Goal: Information Seeking & Learning: Understand process/instructions

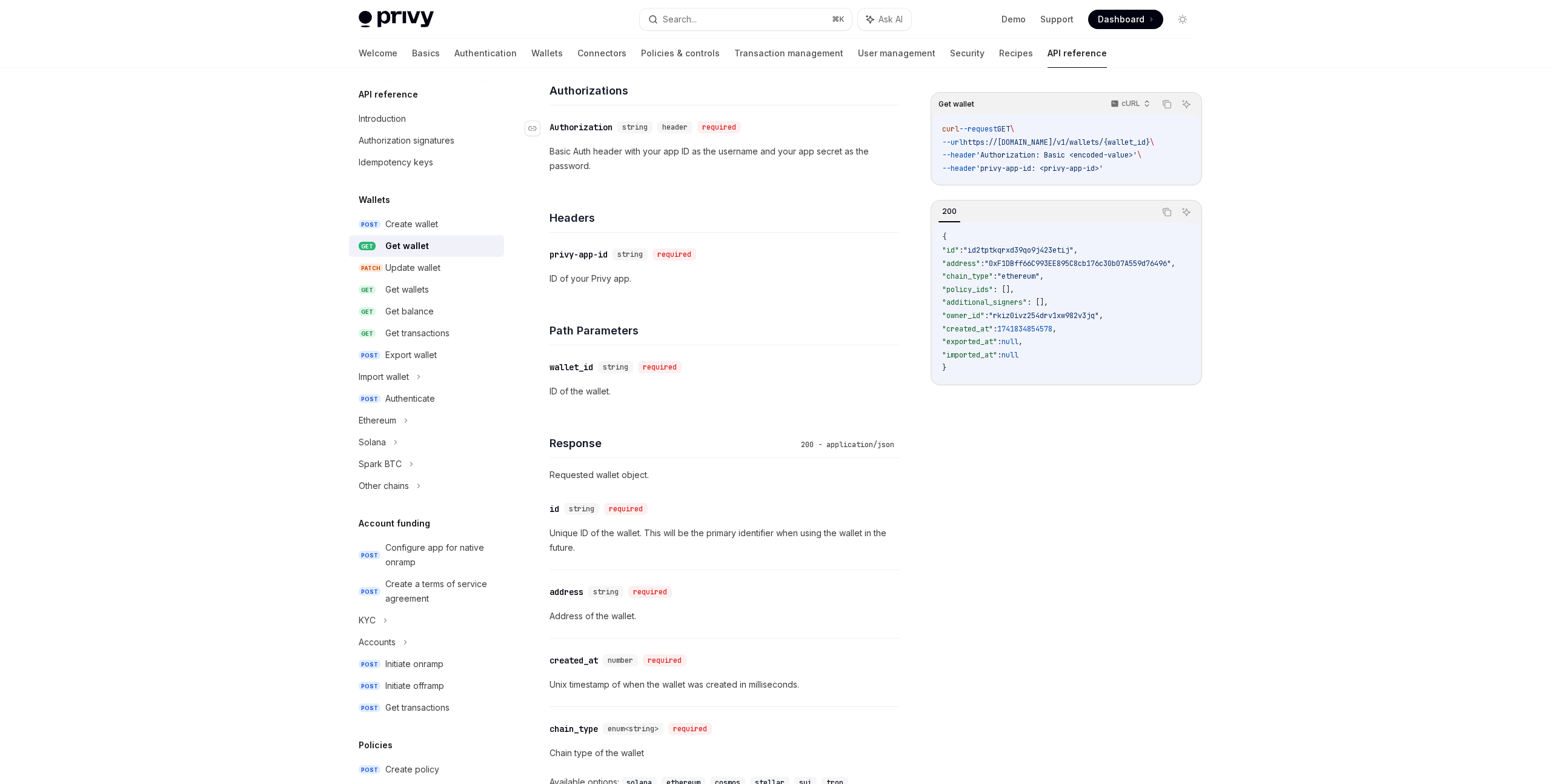
scroll to position [161, 0]
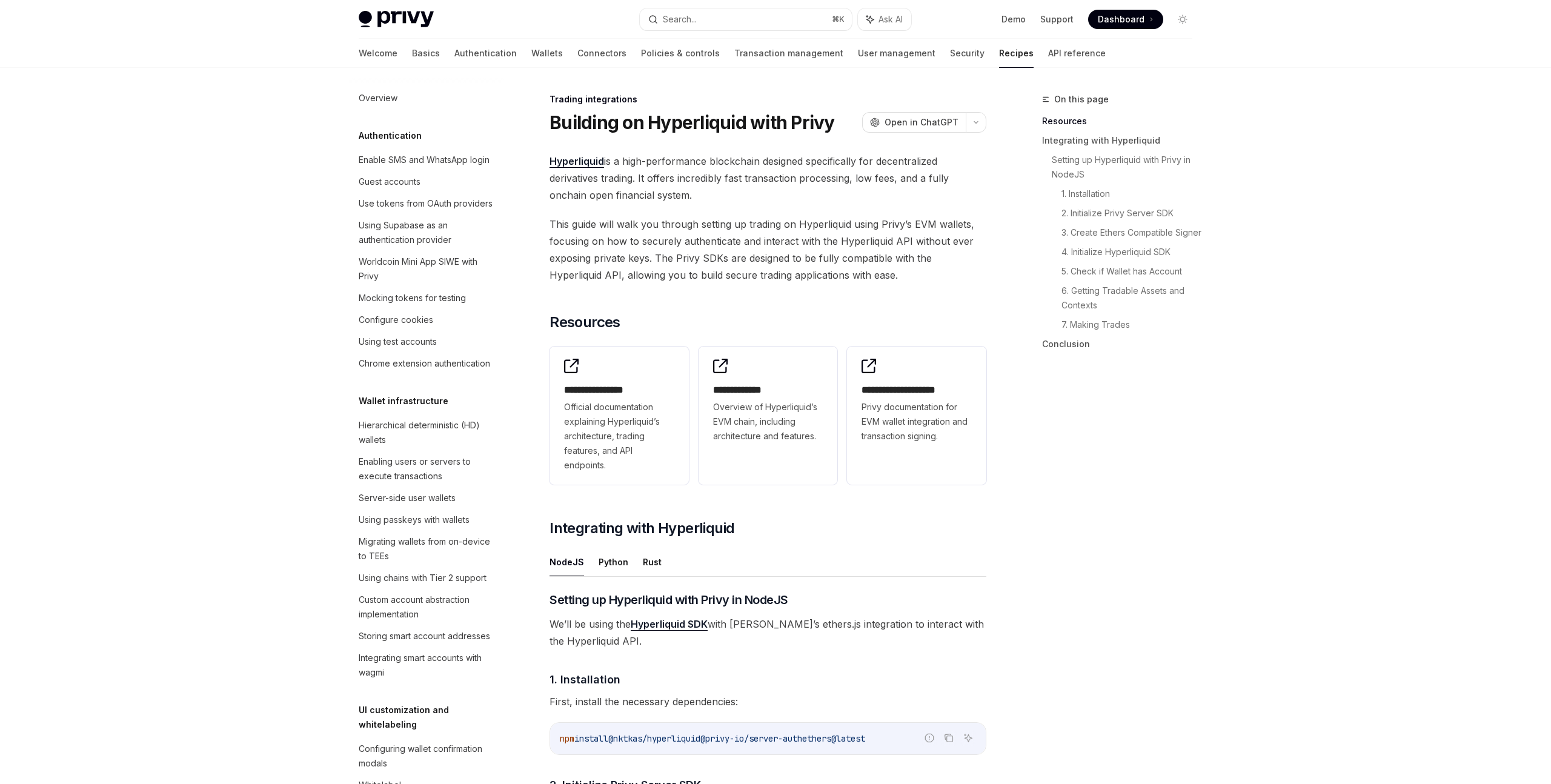
scroll to position [999, 0]
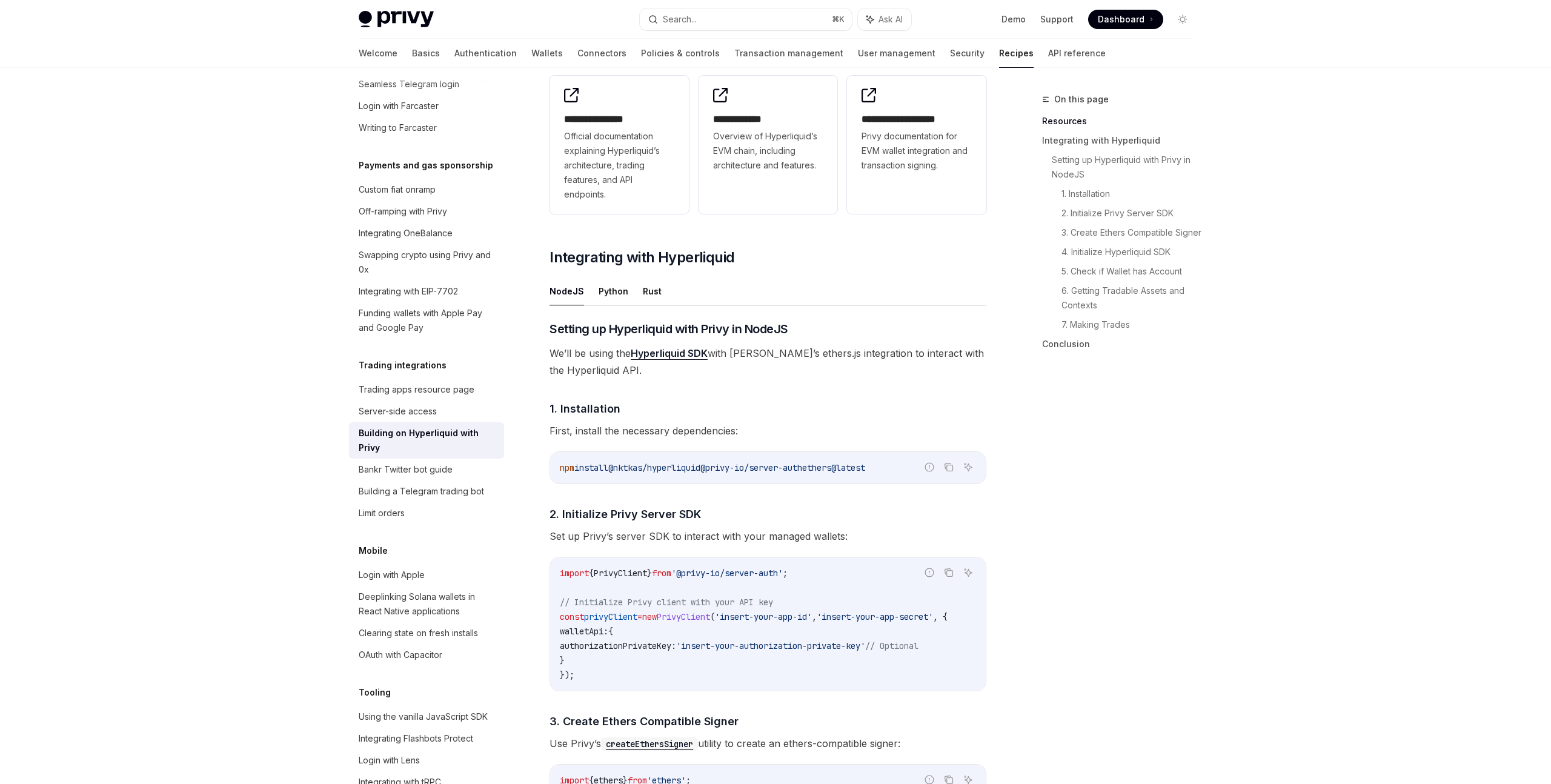
scroll to position [289, 0]
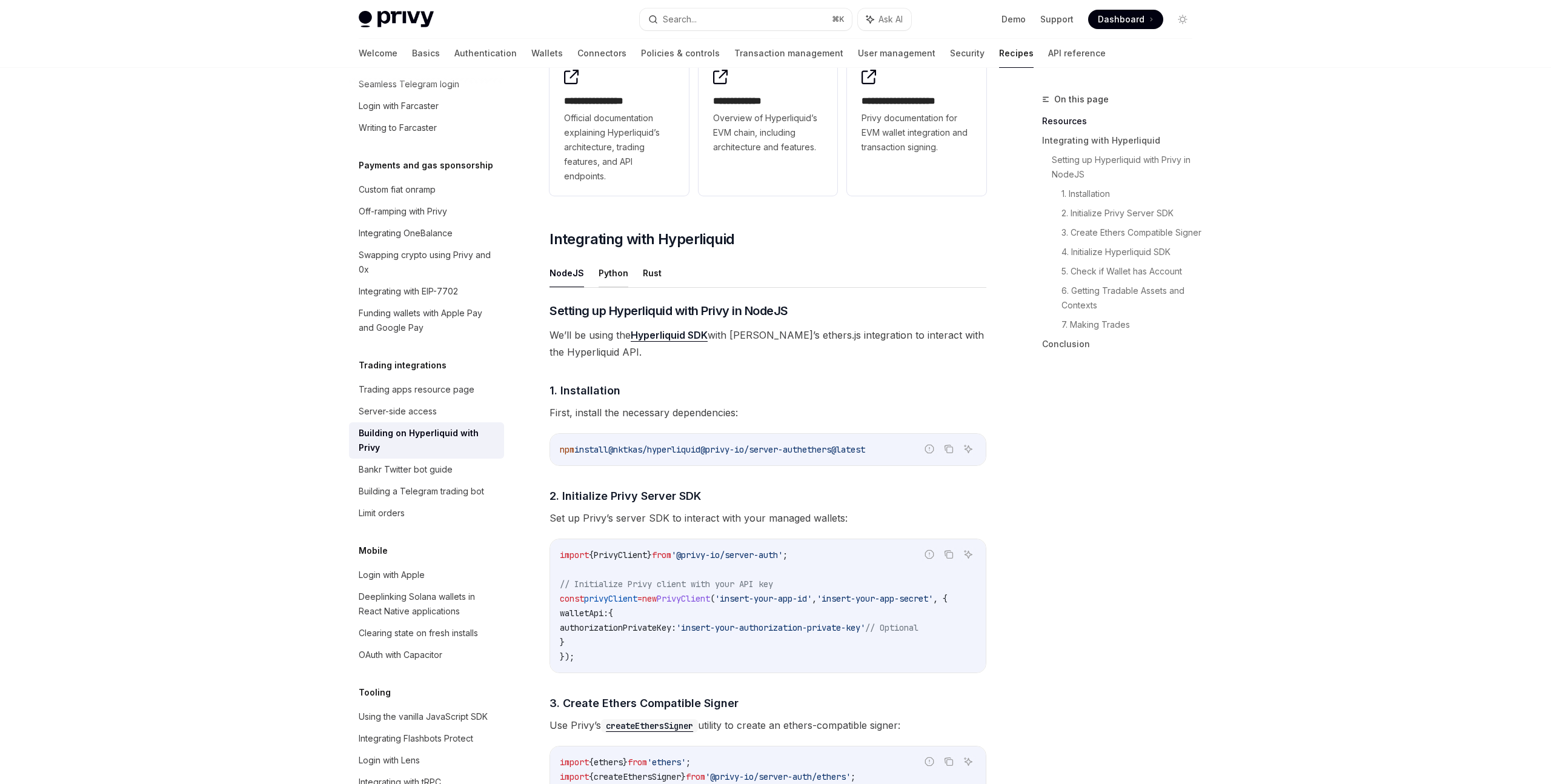
click at [598, 277] on button "Python" at bounding box center [613, 273] width 30 height 29
type textarea "*"
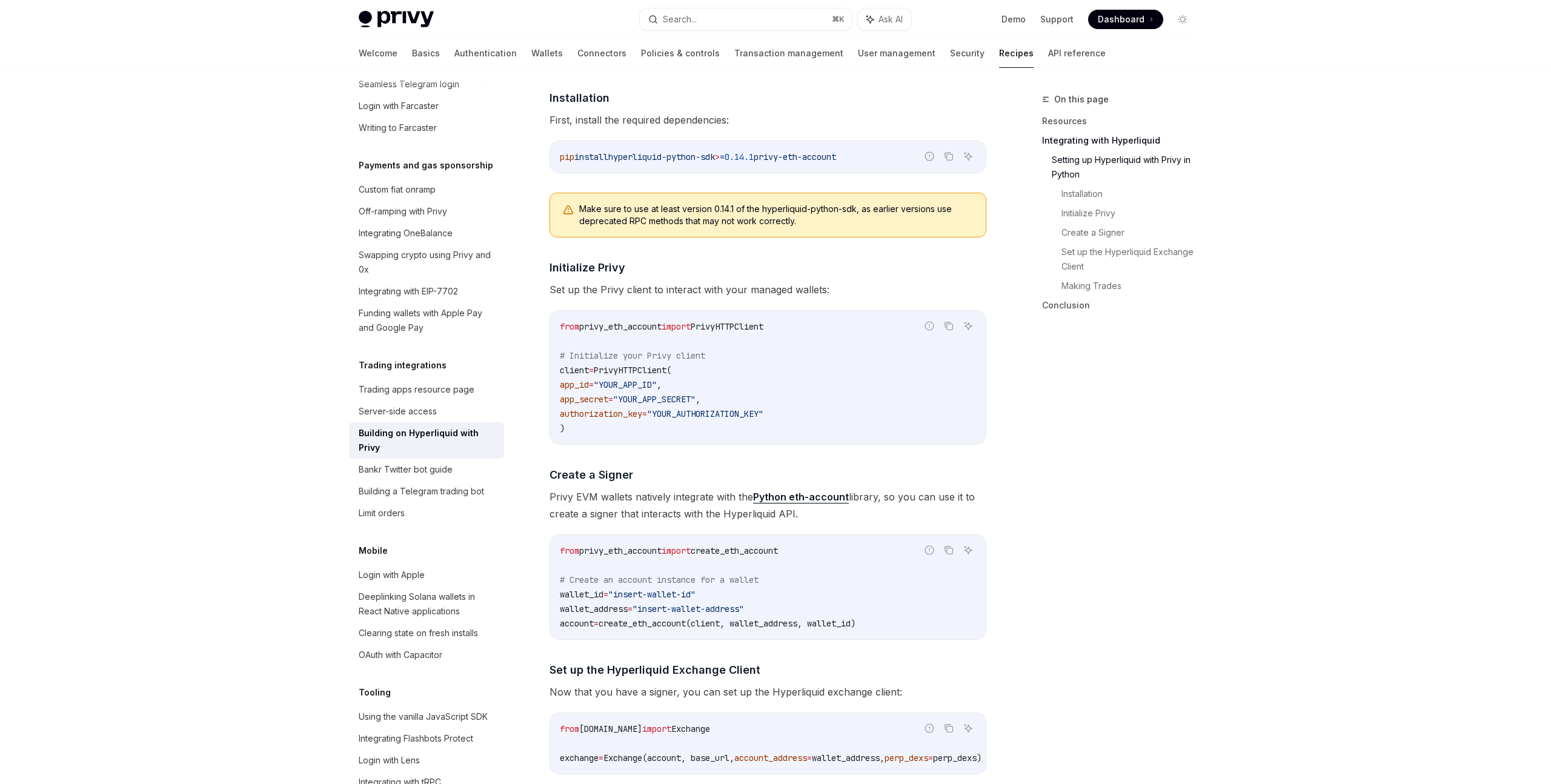
scroll to position [548, 0]
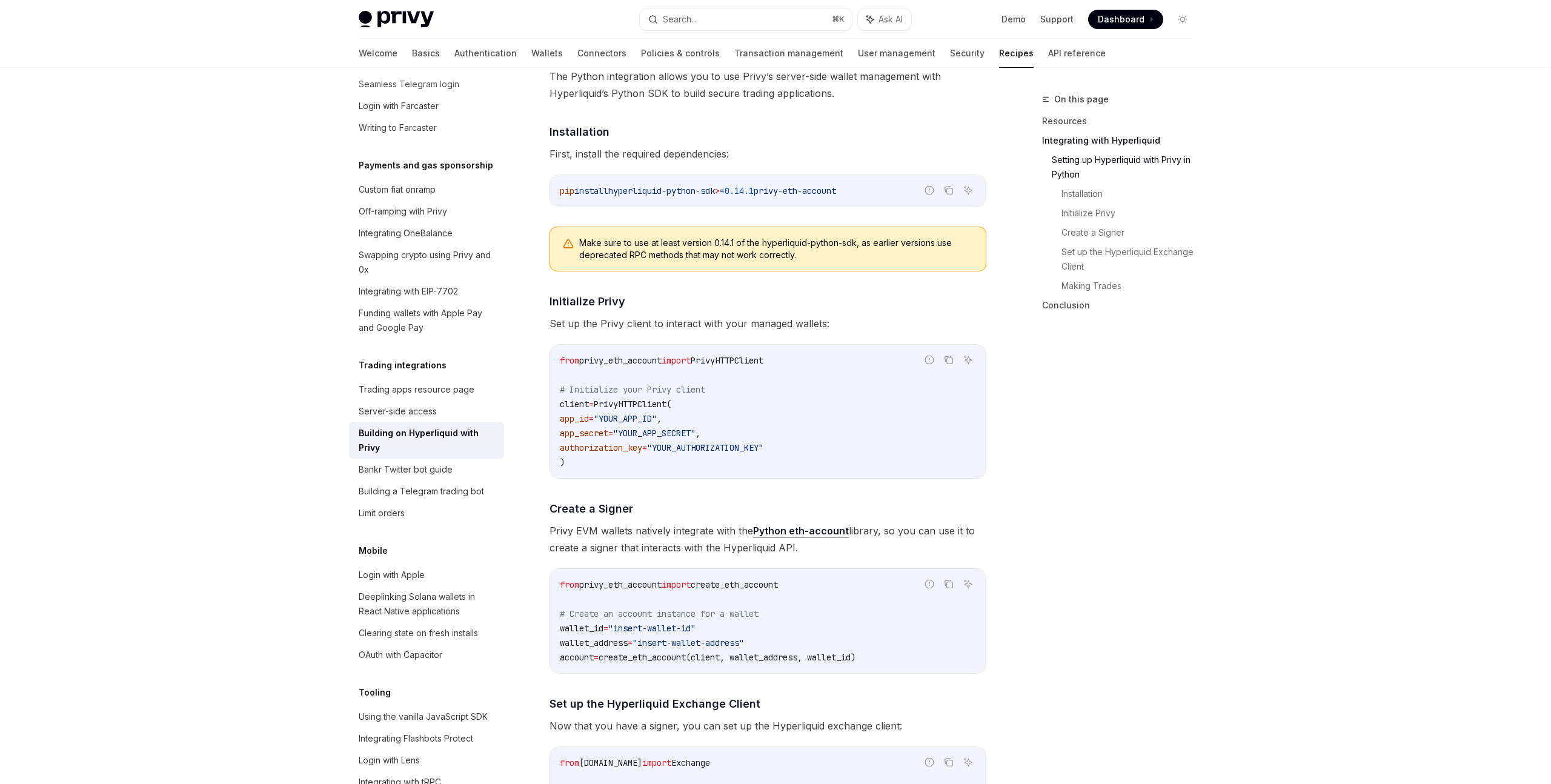
drag, startPoint x: 866, startPoint y: 193, endPoint x: 780, endPoint y: 195, distance: 86.0
click at [780, 195] on code "pip install hyperliquid-python-sd k > = 0.14.1 privy-eth-account" at bounding box center [768, 191] width 416 height 14
copy span "privy-eth-account"
click at [947, 191] on icon "Copy the contents from the code block" at bounding box center [950, 191] width 6 height 6
click at [803, 194] on span "privy-eth-account" at bounding box center [794, 191] width 82 height 11
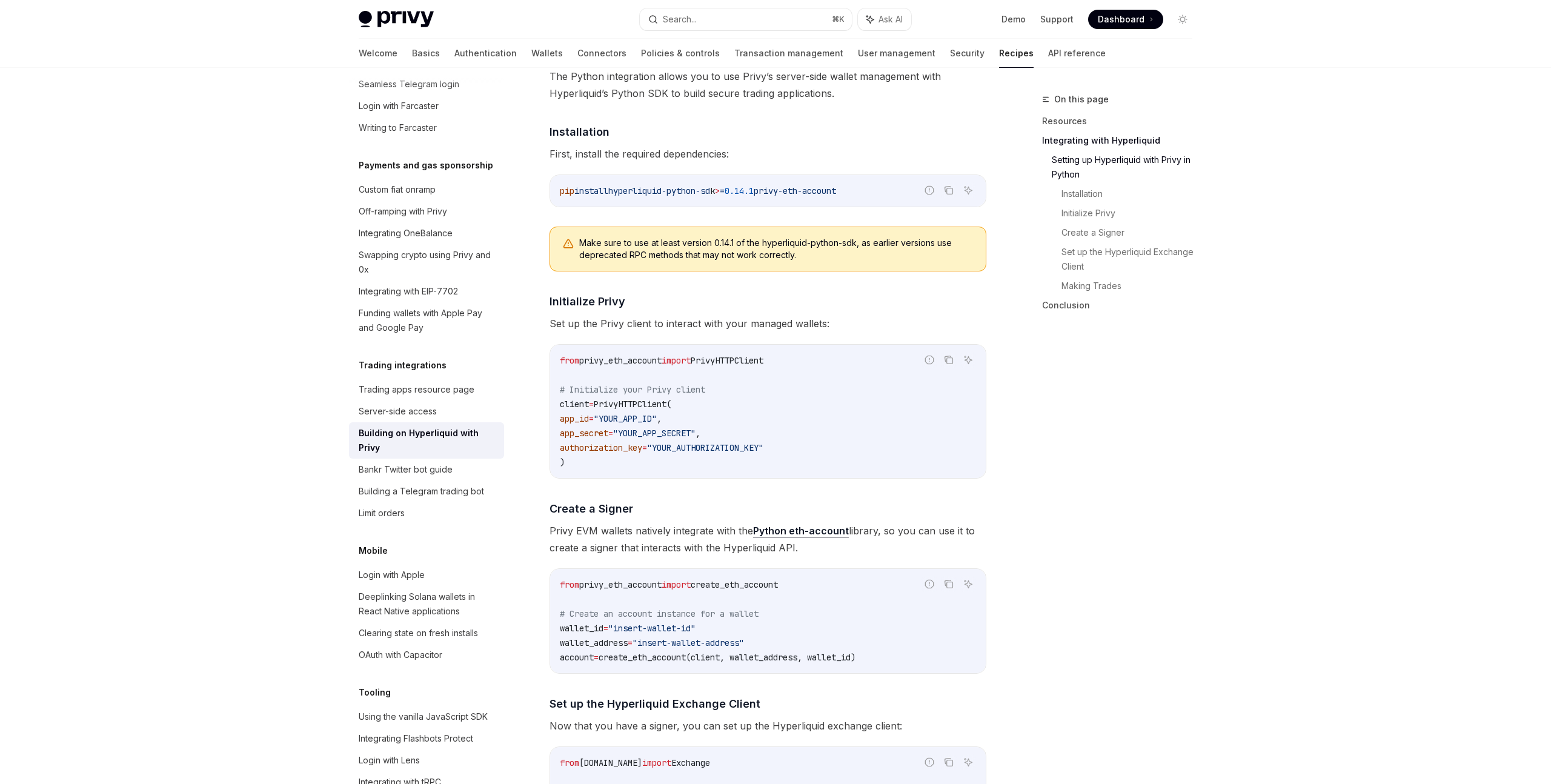
drag, startPoint x: 780, startPoint y: 189, endPoint x: 877, endPoint y: 195, distance: 97.2
click at [877, 195] on code "pip install hyperliquid-python-sd k > = 0.14.1 privy-eth-account" at bounding box center [768, 191] width 416 height 14
copy span "privy-eth-account"
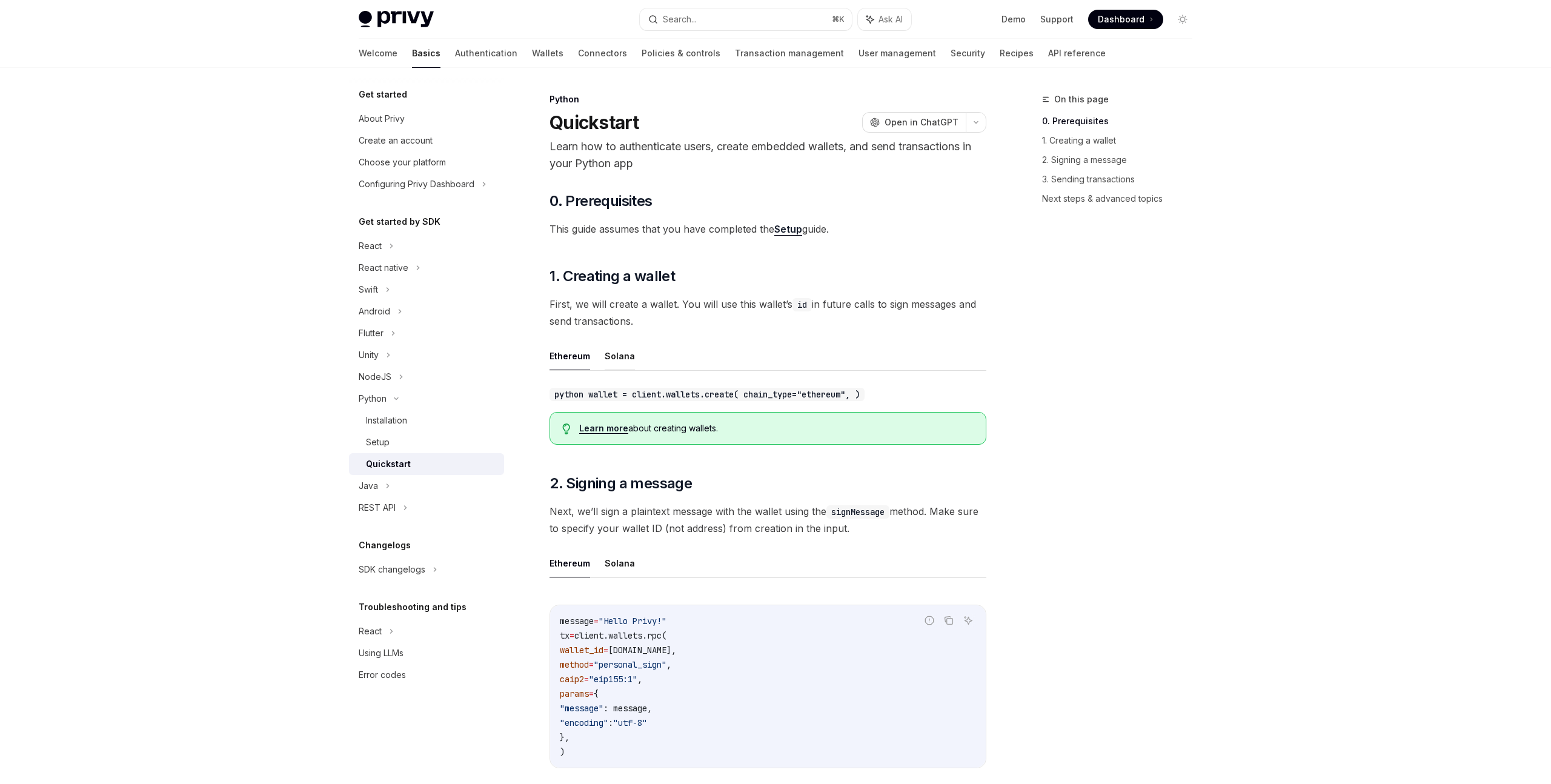
click at [626, 356] on button "Solana" at bounding box center [620, 356] width 30 height 29
click at [561, 356] on button "Ethereum" at bounding box center [569, 356] width 41 height 29
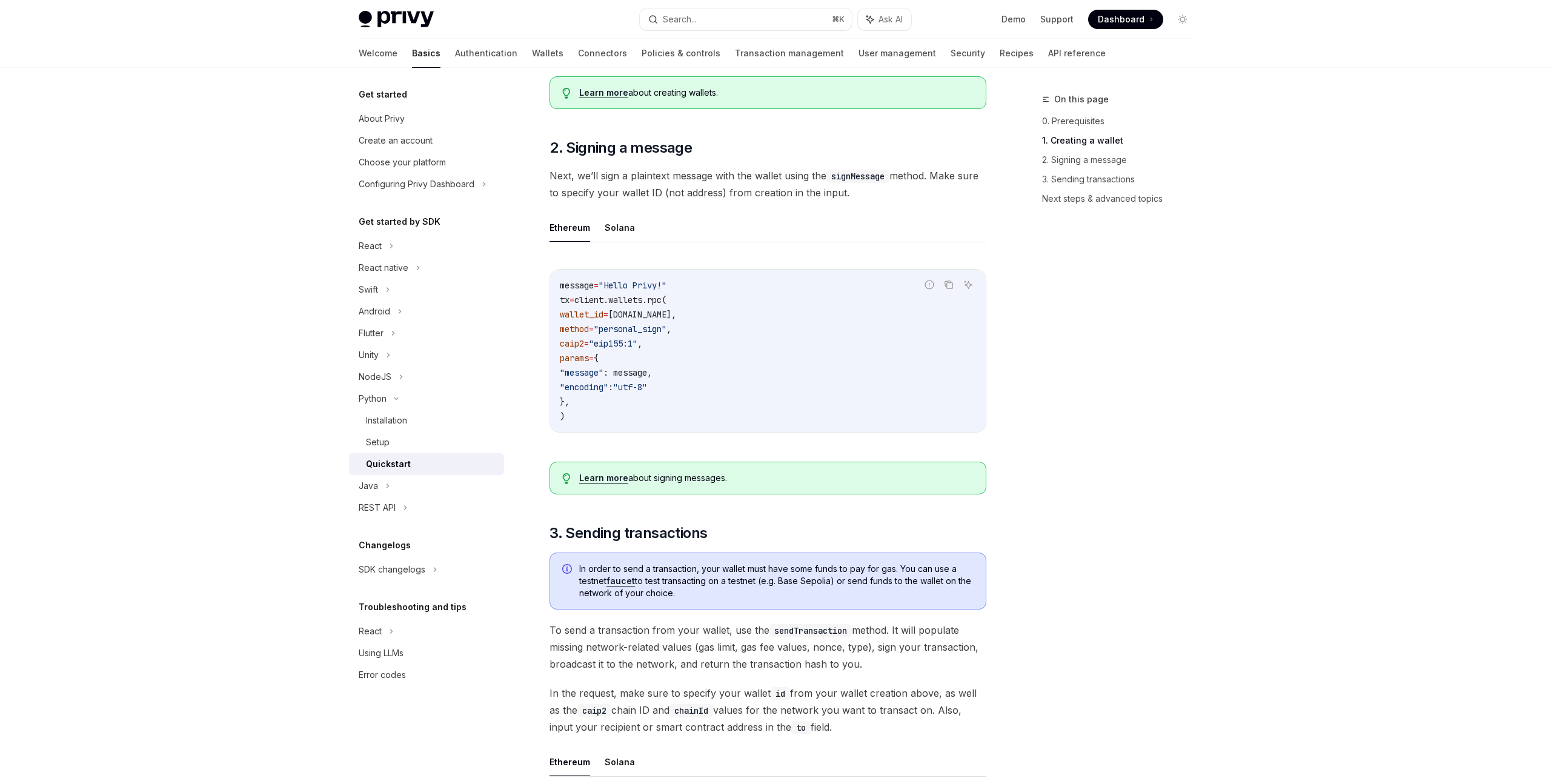
scroll to position [341, 0]
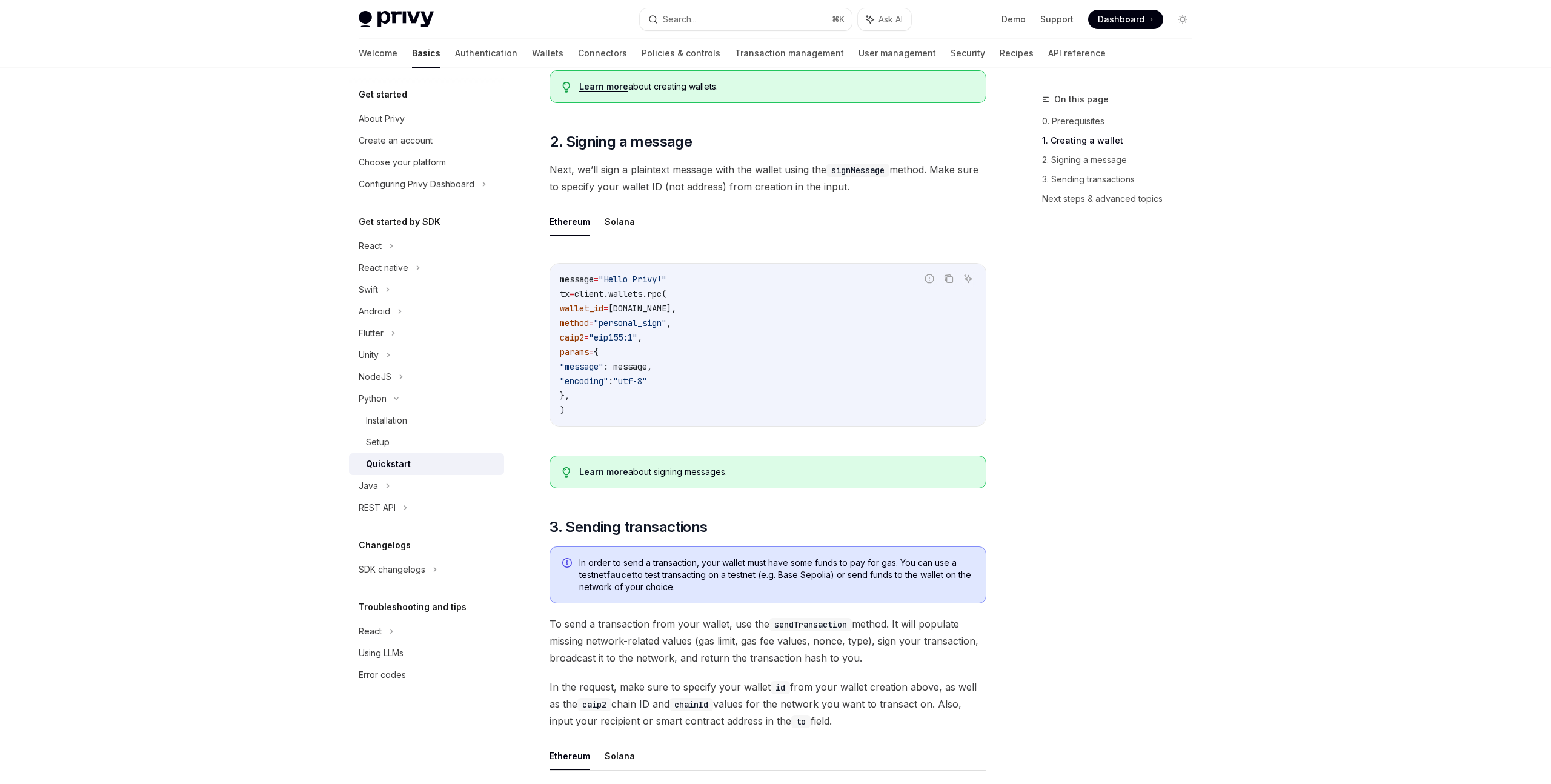
type textarea "*"
